Goal: Register for event/course

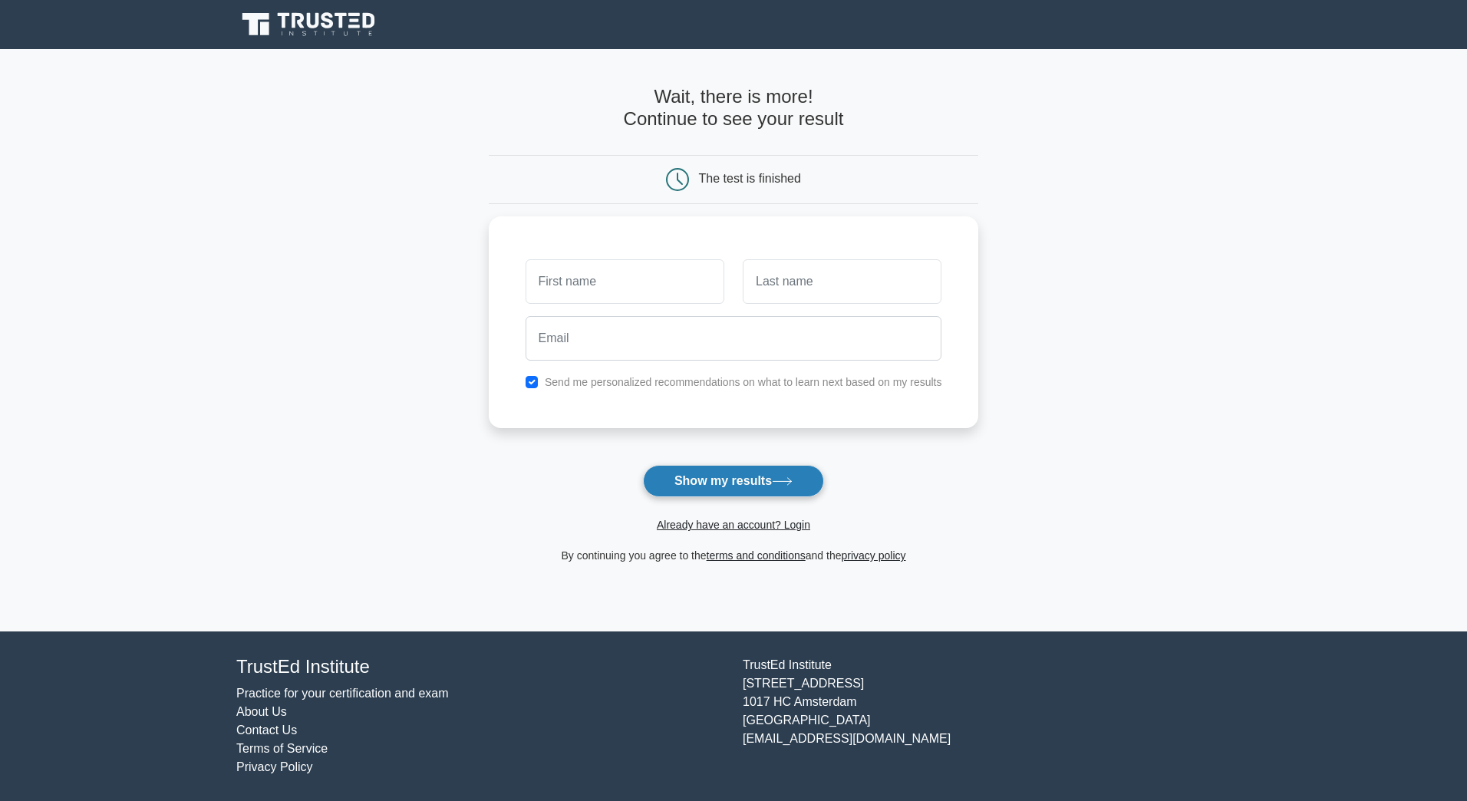
click at [783, 489] on button "Show my results" at bounding box center [733, 481] width 181 height 32
